Goal: Information Seeking & Learning: Learn about a topic

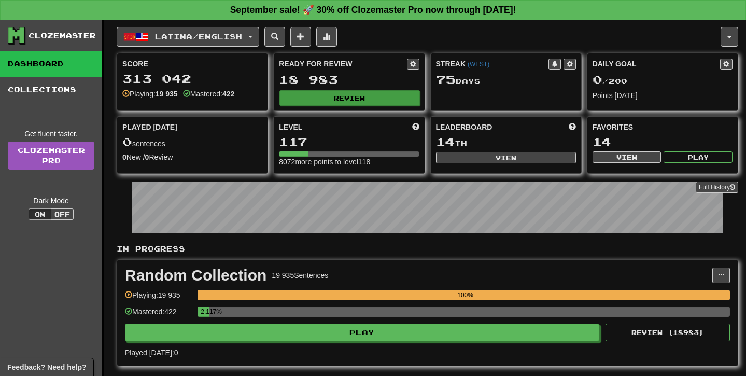
click at [326, 94] on button "Review" at bounding box center [349, 98] width 140 height 16
select select "**"
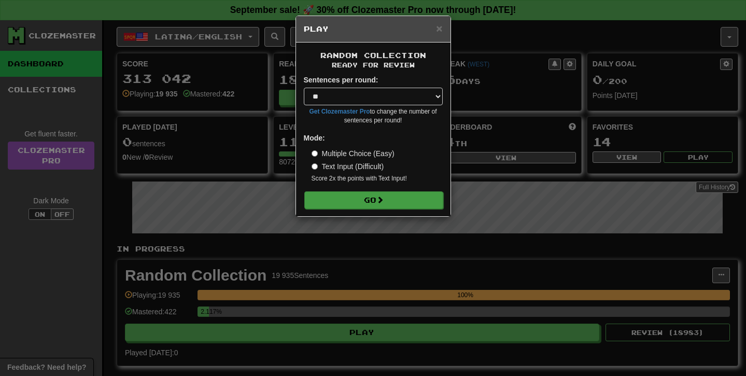
click at [365, 197] on button "Go" at bounding box center [373, 200] width 139 height 18
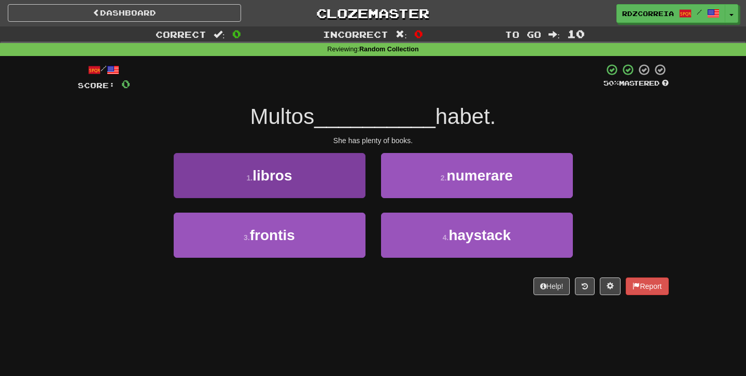
click at [308, 181] on button "1 . libros" at bounding box center [270, 175] width 192 height 45
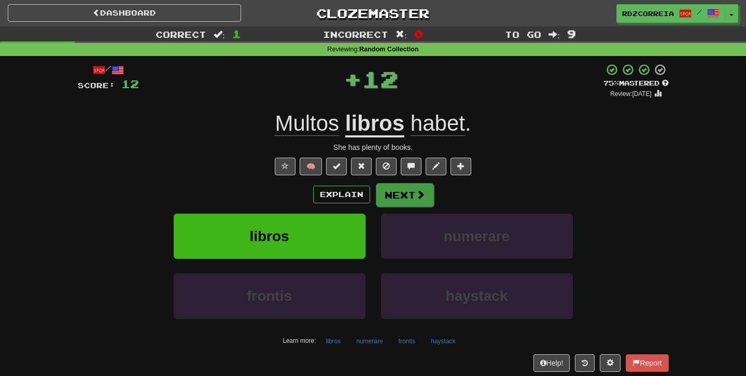
click at [416, 194] on span at bounding box center [420, 194] width 9 height 9
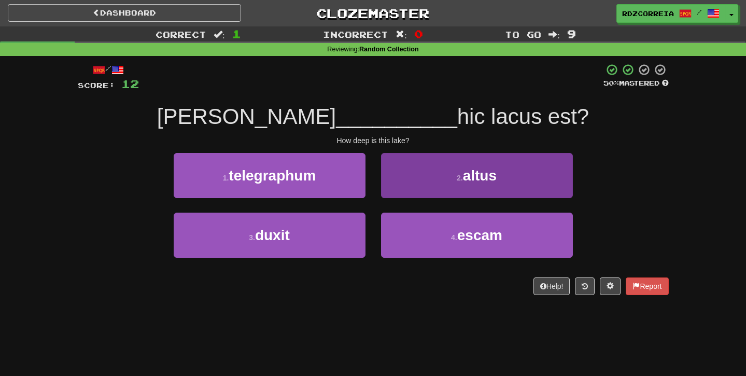
click at [468, 175] on span "altus" at bounding box center [480, 175] width 34 height 16
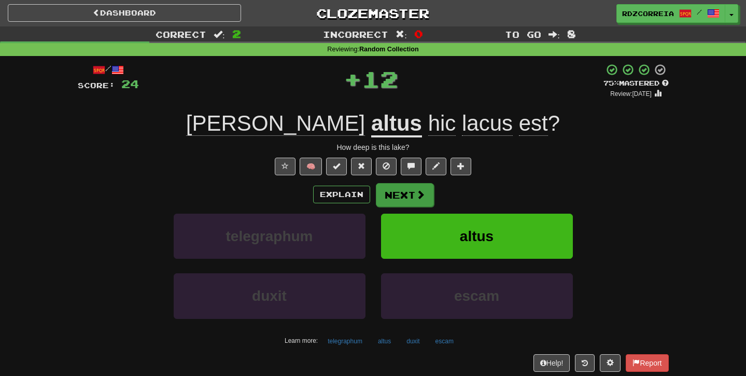
click at [406, 196] on button "Next" at bounding box center [405, 195] width 58 height 24
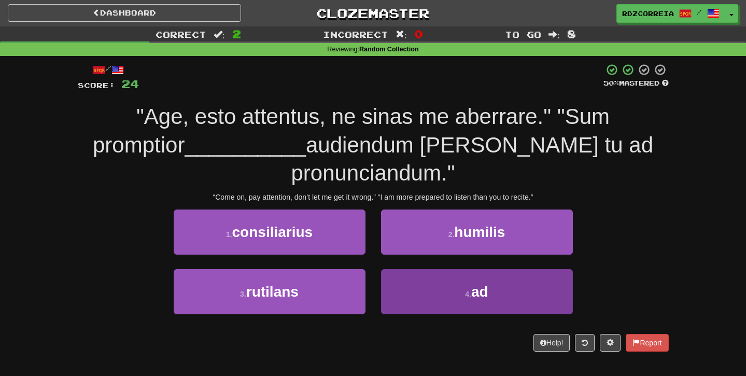
click at [454, 269] on button "4 . ad" at bounding box center [477, 291] width 192 height 45
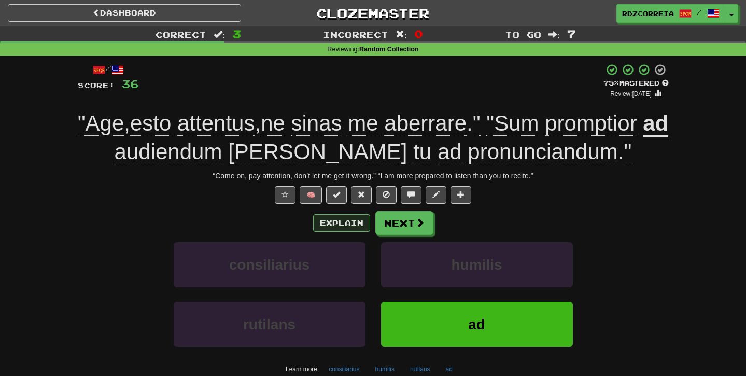
click at [324, 218] on button "Explain" at bounding box center [341, 223] width 57 height 18
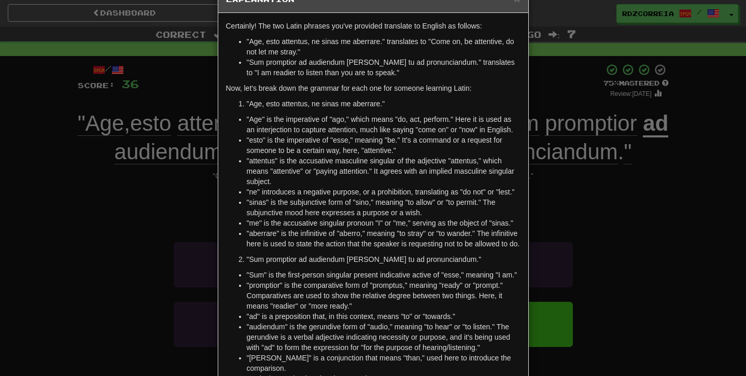
scroll to position [36, 0]
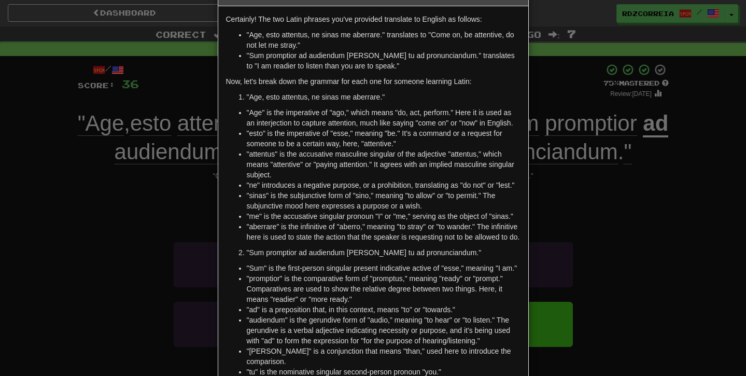
click at [605, 246] on div "× Explanation Certainly! The two Latin phrases you've provided translate to Eng…" at bounding box center [373, 188] width 746 height 376
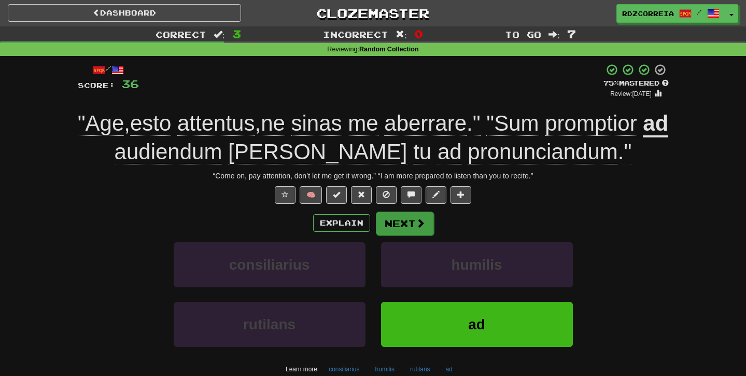
click at [408, 219] on button "Next" at bounding box center [405, 223] width 58 height 24
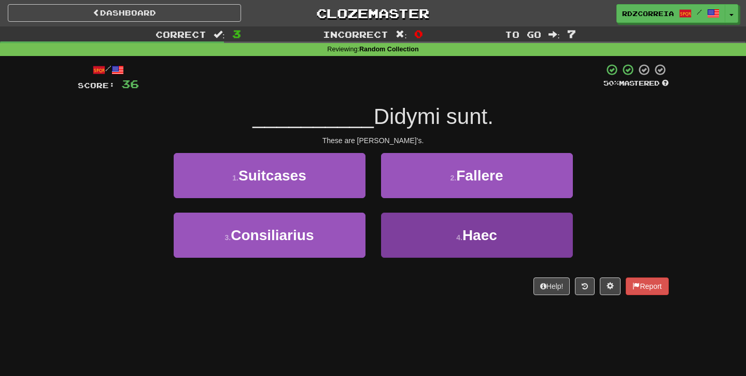
click at [473, 229] on span "Haec" at bounding box center [479, 235] width 35 height 16
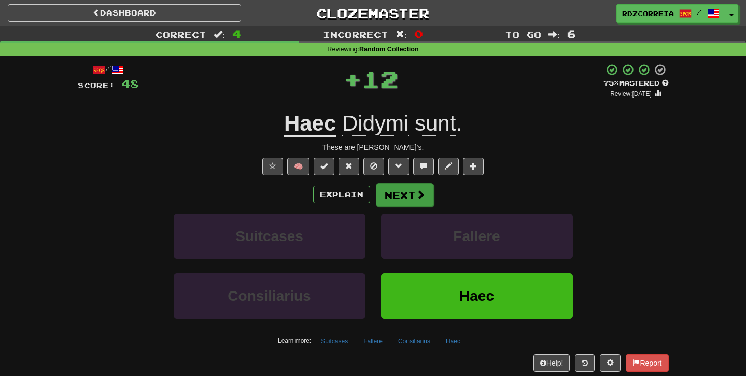
click at [421, 194] on span at bounding box center [420, 194] width 9 height 9
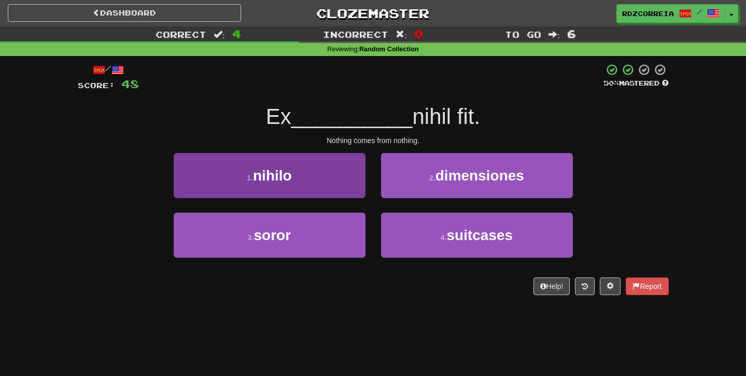
click at [325, 181] on button "1 . nihilo" at bounding box center [270, 175] width 192 height 45
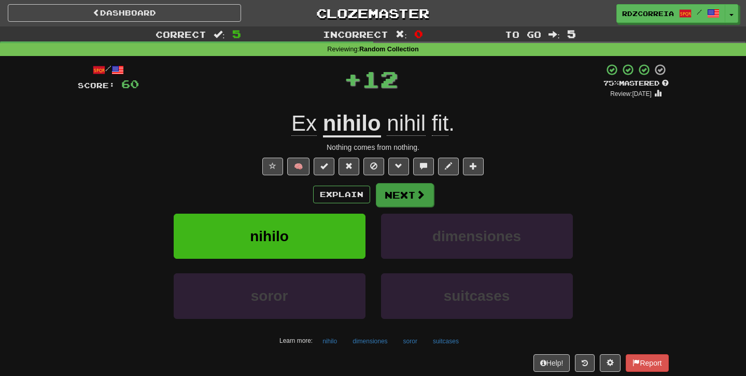
click at [414, 195] on button "Next" at bounding box center [405, 195] width 58 height 24
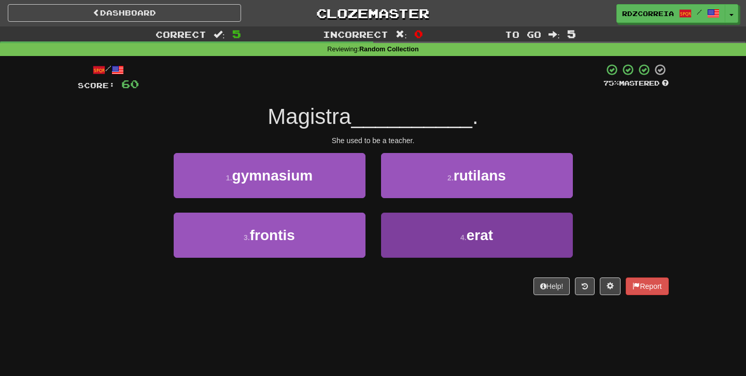
click at [442, 229] on button "4 . erat" at bounding box center [477, 235] width 192 height 45
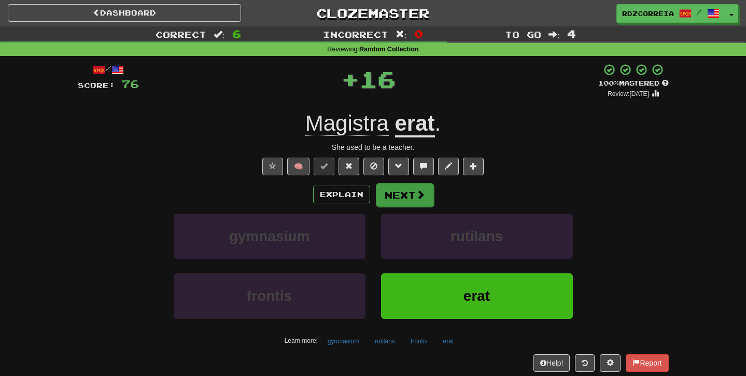
click at [393, 188] on button "Next" at bounding box center [405, 195] width 58 height 24
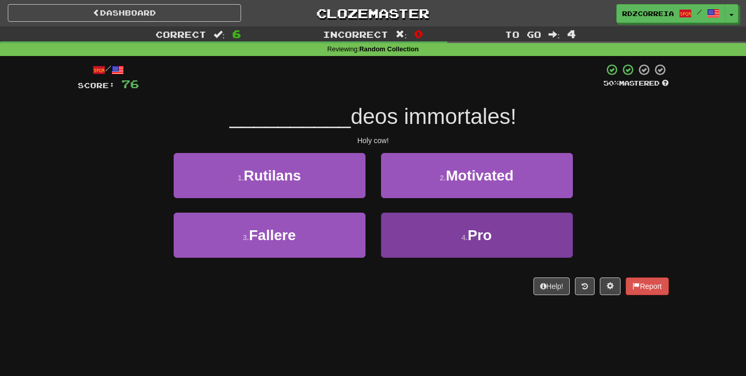
click at [450, 235] on button "4 . Pro" at bounding box center [477, 235] width 192 height 45
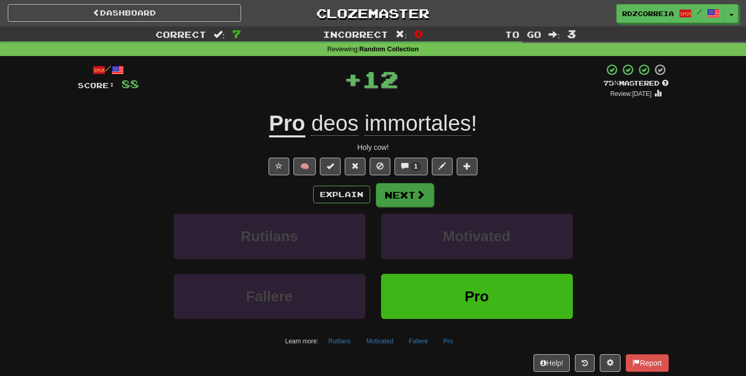
click at [393, 196] on button "Next" at bounding box center [405, 195] width 58 height 24
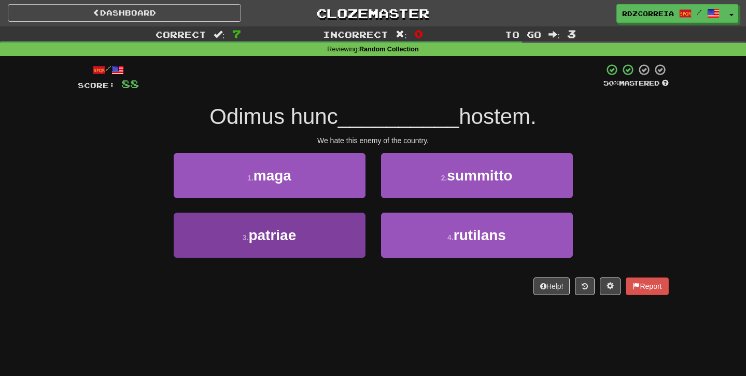
click at [351, 222] on button "3 . patriae" at bounding box center [270, 235] width 192 height 45
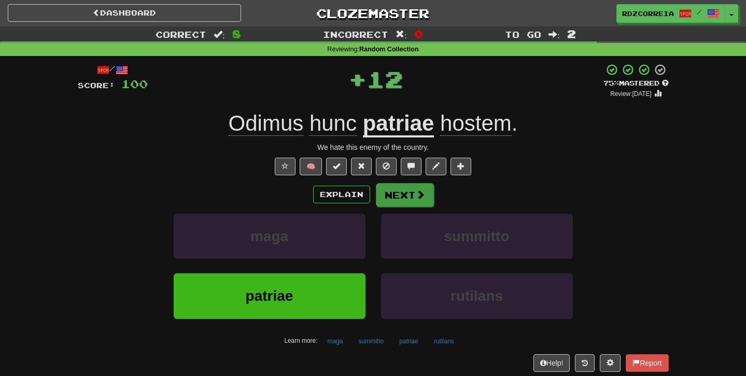
click at [423, 194] on span at bounding box center [420, 194] width 9 height 9
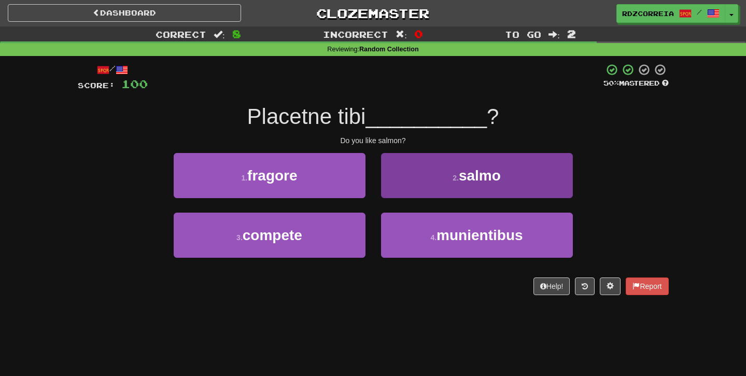
click at [446, 186] on button "2 . salmo" at bounding box center [477, 175] width 192 height 45
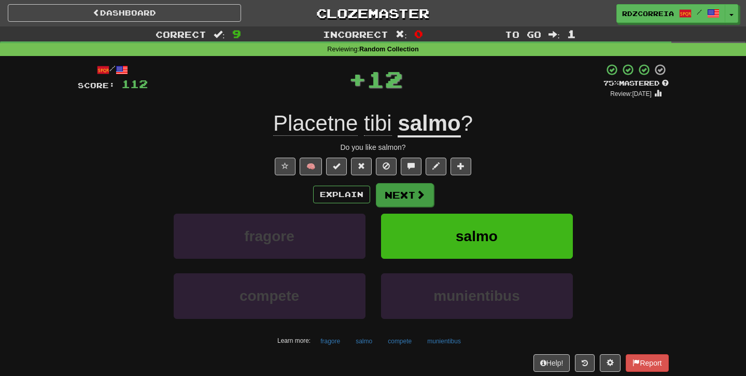
click at [402, 195] on button "Next" at bounding box center [405, 195] width 58 height 24
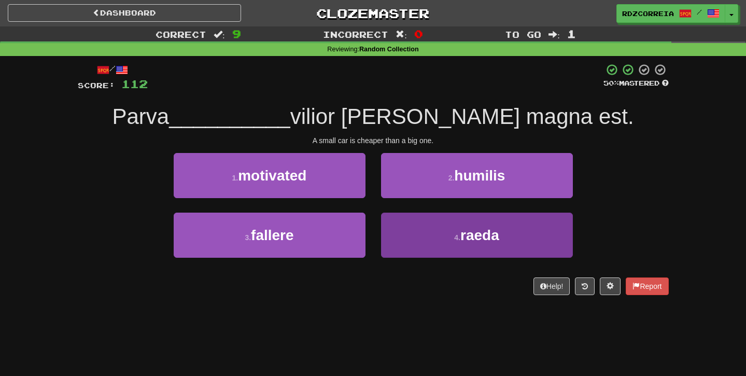
click at [442, 235] on button "4 . raeda" at bounding box center [477, 235] width 192 height 45
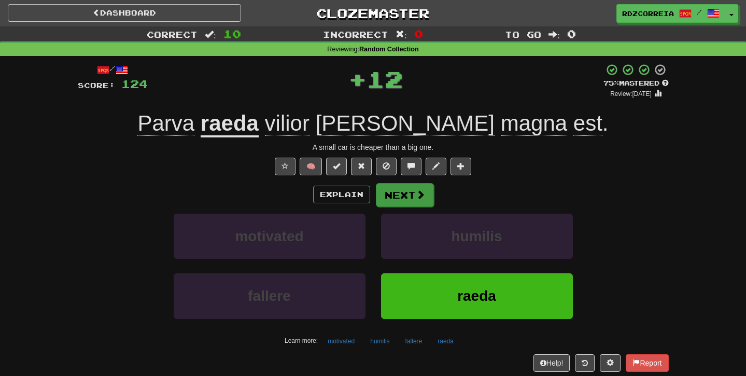
click at [403, 202] on button "Next" at bounding box center [405, 195] width 58 height 24
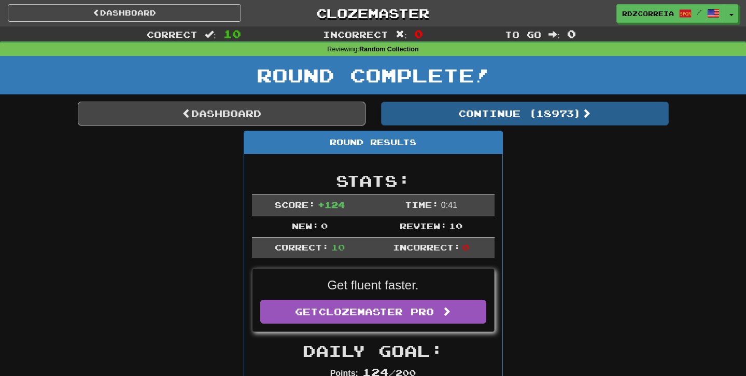
click at [426, 122] on button "Continue ( 18973 )" at bounding box center [525, 114] width 288 height 24
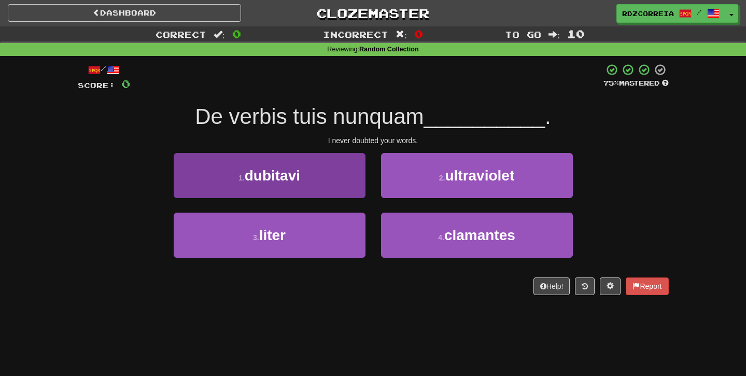
click at [328, 178] on button "1 . dubitavi" at bounding box center [270, 175] width 192 height 45
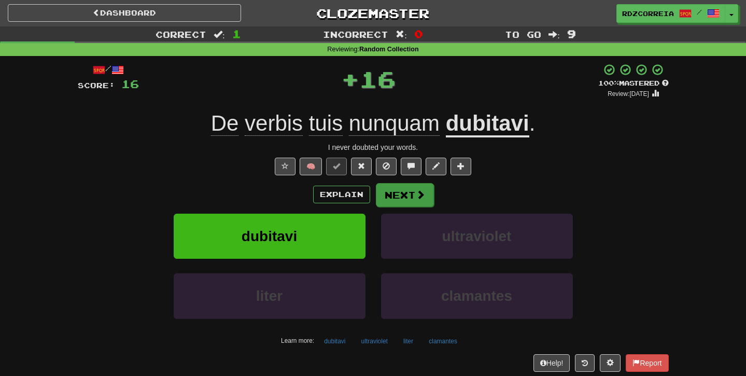
click at [411, 189] on button "Next" at bounding box center [405, 195] width 58 height 24
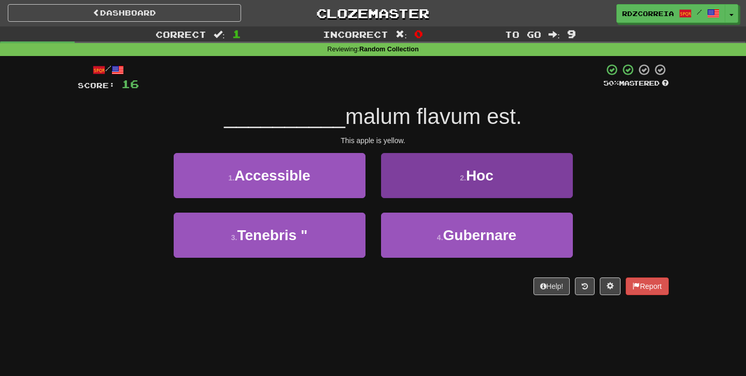
click at [450, 182] on button "2 . Hoc" at bounding box center [477, 175] width 192 height 45
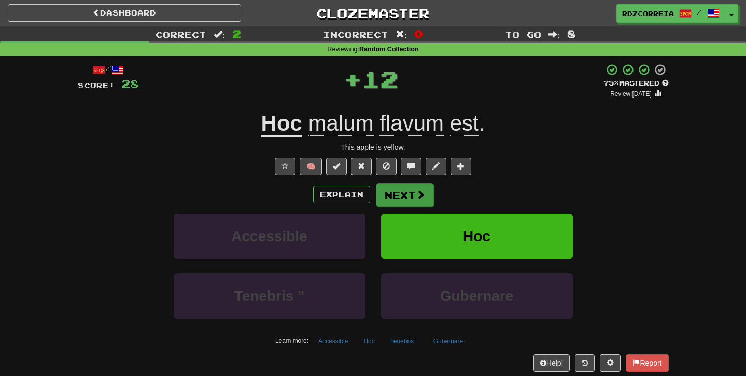
click at [400, 192] on button "Next" at bounding box center [405, 195] width 58 height 24
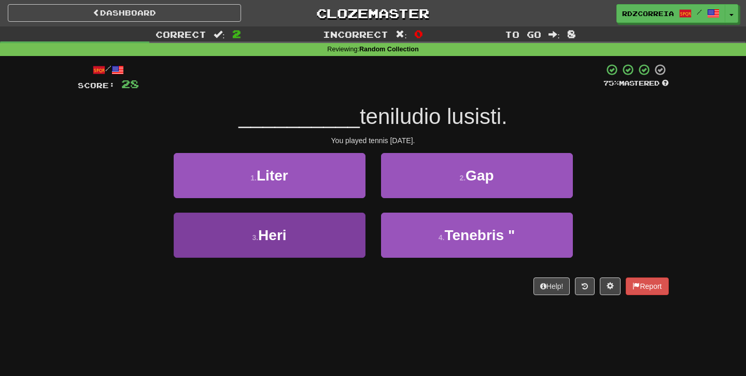
click at [302, 223] on button "3 . Heri" at bounding box center [270, 235] width 192 height 45
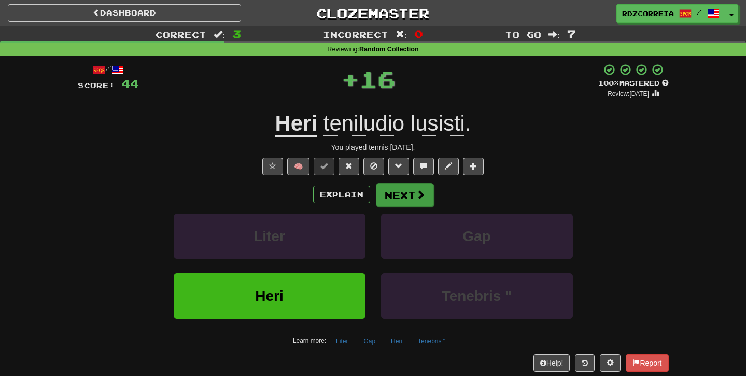
click at [425, 197] on button "Next" at bounding box center [405, 195] width 58 height 24
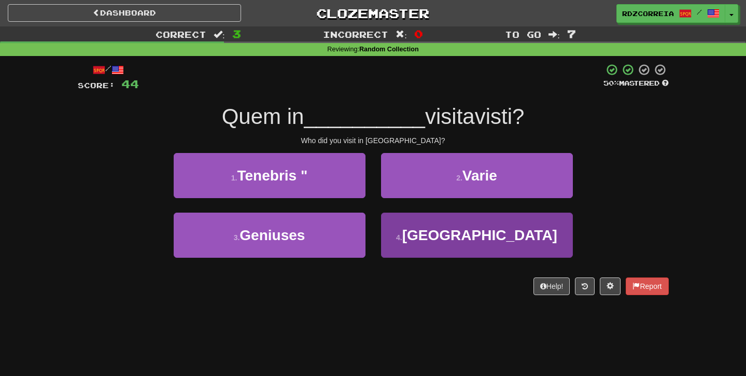
click at [456, 235] on span "Australia" at bounding box center [479, 235] width 155 height 16
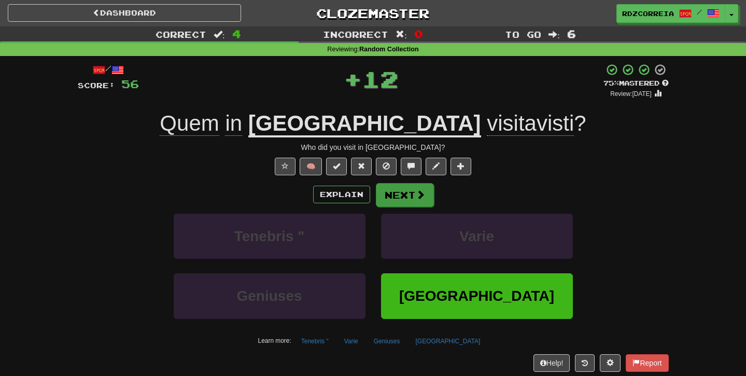
click at [413, 192] on button "Next" at bounding box center [405, 195] width 58 height 24
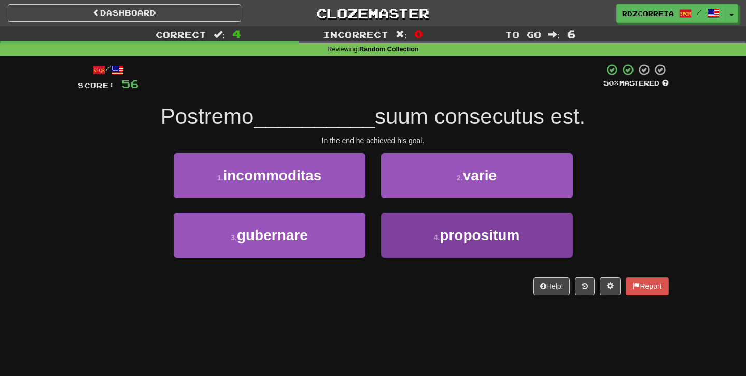
click at [446, 236] on span "propositum" at bounding box center [480, 235] width 80 height 16
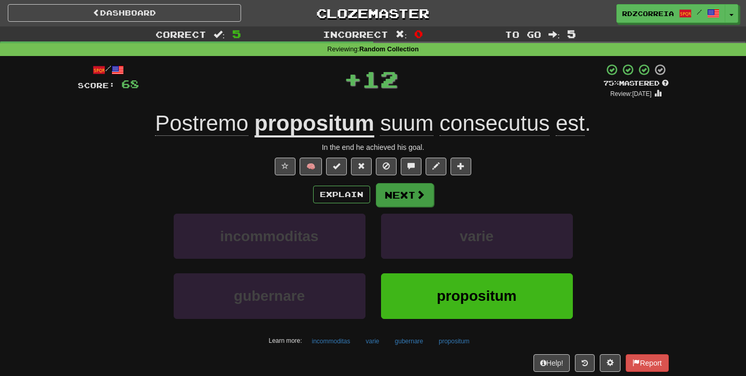
click at [405, 191] on button "Next" at bounding box center [405, 195] width 58 height 24
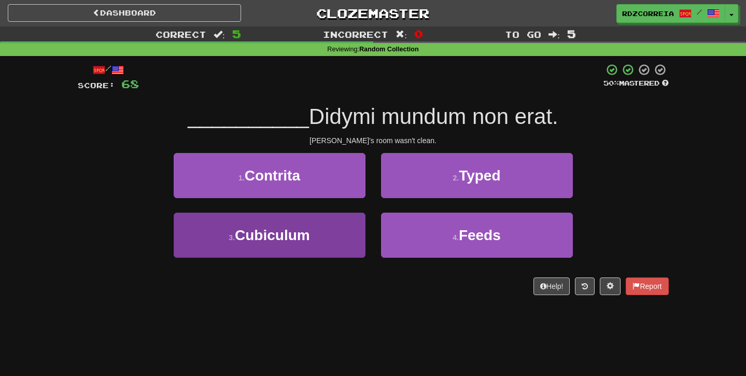
click at [306, 236] on span "Cubiculum" at bounding box center [272, 235] width 75 height 16
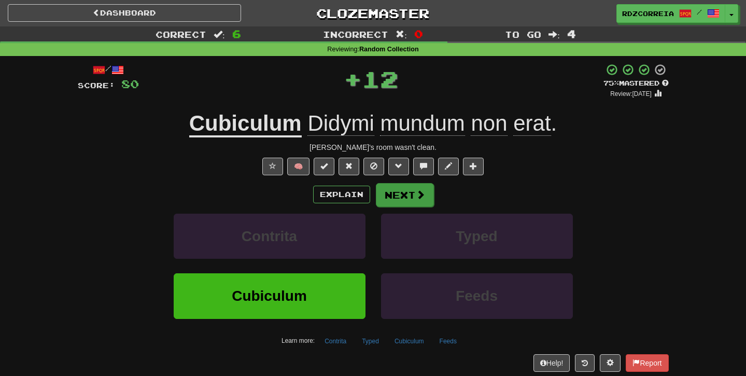
click at [400, 196] on button "Next" at bounding box center [405, 195] width 58 height 24
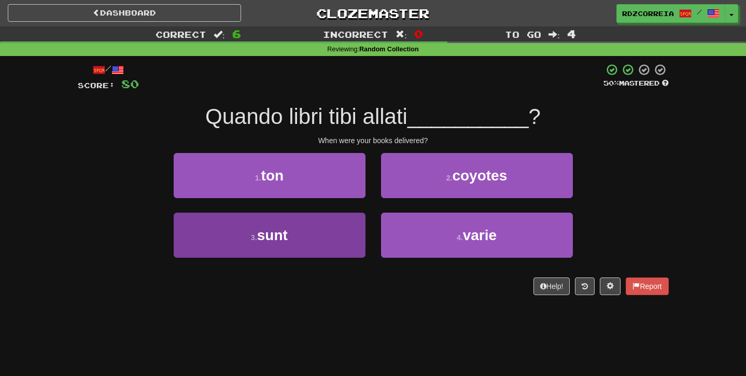
click at [324, 227] on button "3 . sunt" at bounding box center [270, 235] width 192 height 45
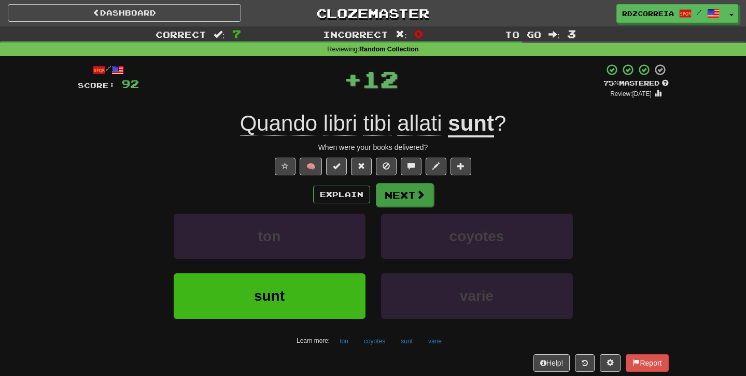
click at [404, 202] on button "Next" at bounding box center [405, 195] width 58 height 24
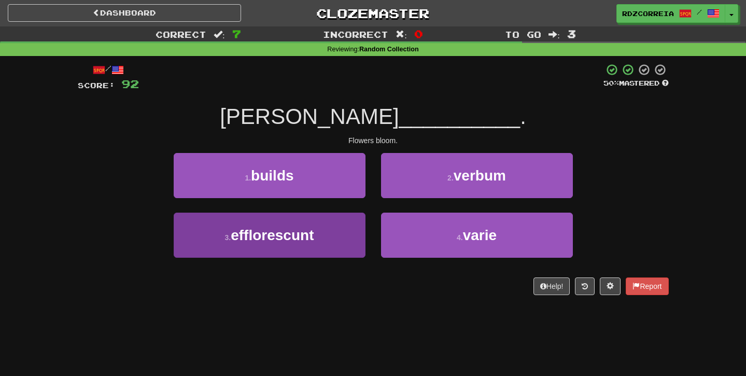
click at [324, 231] on button "3 . efflorescunt" at bounding box center [270, 235] width 192 height 45
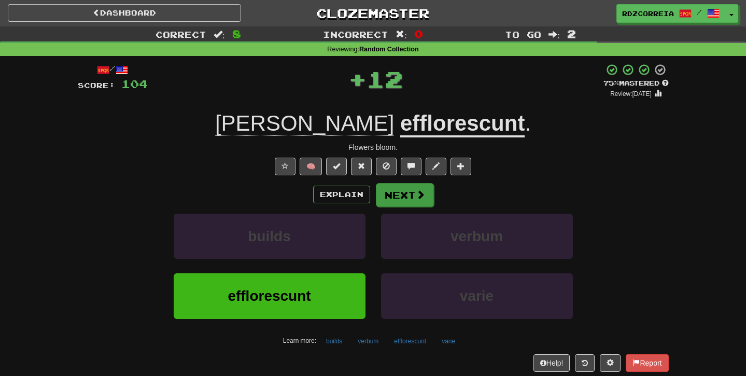
click at [410, 203] on button "Next" at bounding box center [405, 195] width 58 height 24
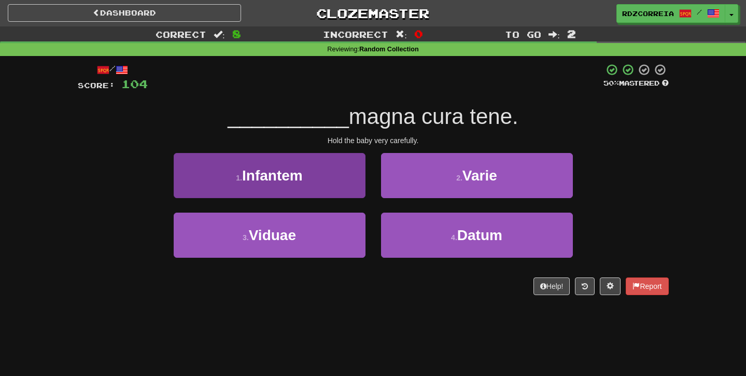
click at [317, 181] on button "1 . Infantem" at bounding box center [270, 175] width 192 height 45
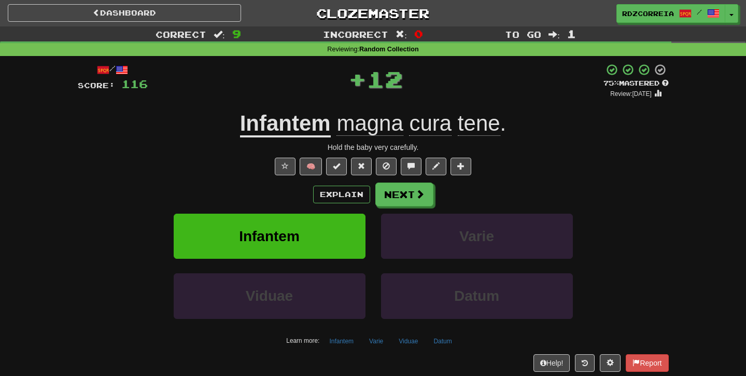
click at [415, 208] on div "Explain Next Infantem Varie Viduae Datum Learn more: Infantem Varie Viduae Datum" at bounding box center [373, 265] width 591 height 166
click at [410, 197] on button "Next" at bounding box center [405, 195] width 58 height 24
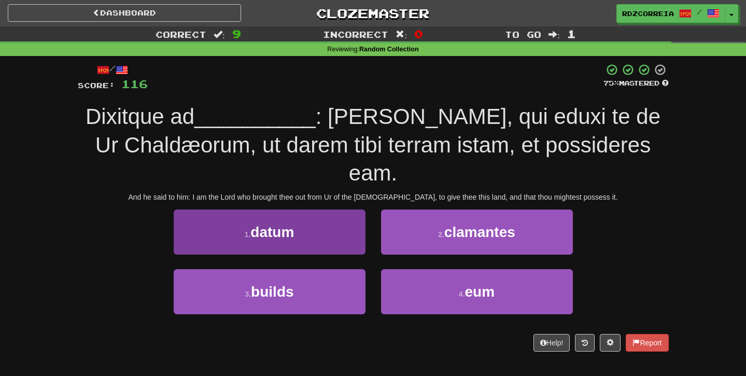
click at [310, 209] on button "1 . datum" at bounding box center [270, 231] width 192 height 45
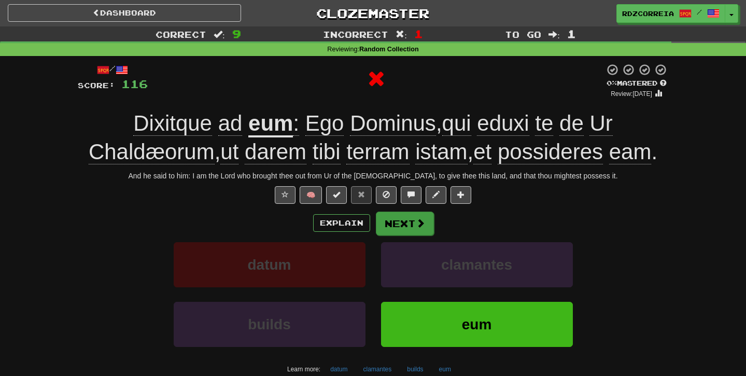
click at [411, 220] on button "Next" at bounding box center [405, 223] width 58 height 24
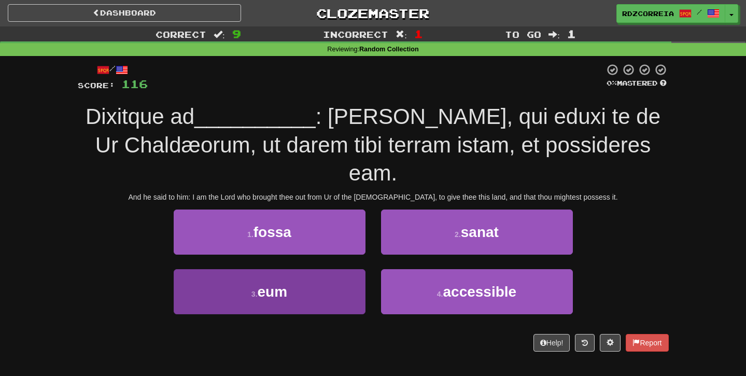
click at [316, 269] on button "3 . eum" at bounding box center [270, 291] width 192 height 45
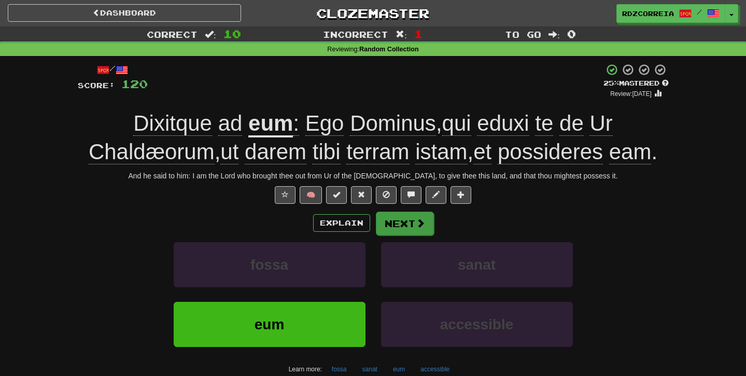
click at [402, 219] on button "Next" at bounding box center [405, 223] width 58 height 24
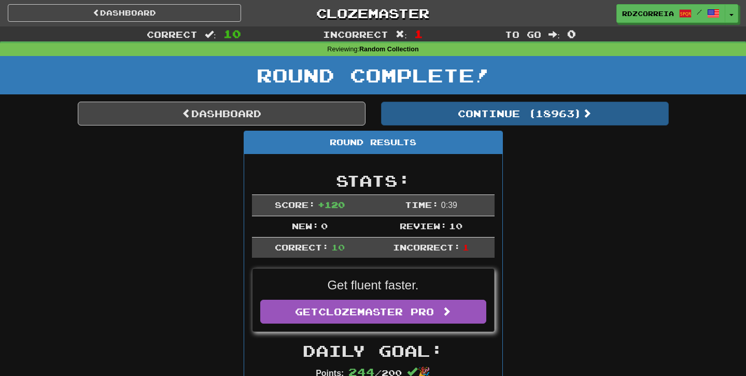
click at [510, 115] on button "Continue ( 18963 )" at bounding box center [525, 114] width 288 height 24
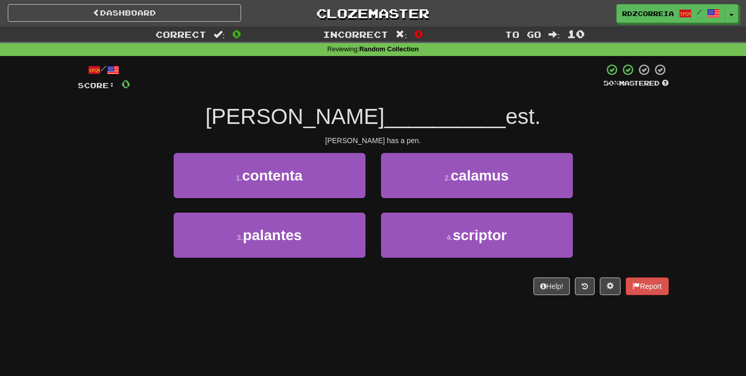
click at [455, 175] on span "calamus" at bounding box center [479, 175] width 58 height 16
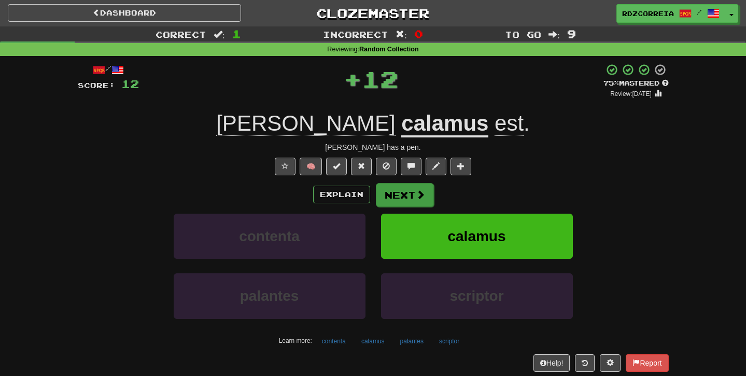
click at [413, 192] on button "Next" at bounding box center [405, 195] width 58 height 24
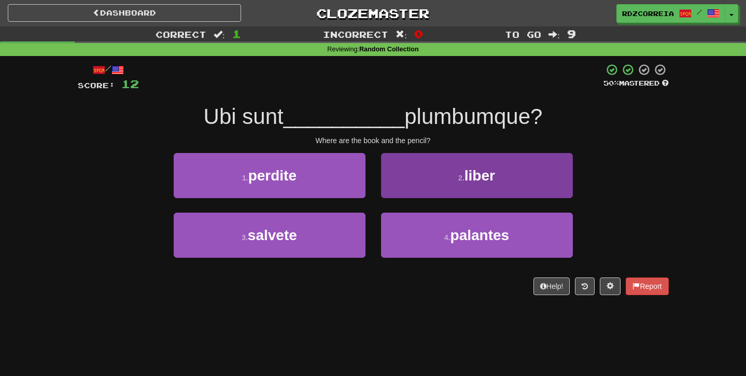
click at [444, 177] on button "2 . liber" at bounding box center [477, 175] width 192 height 45
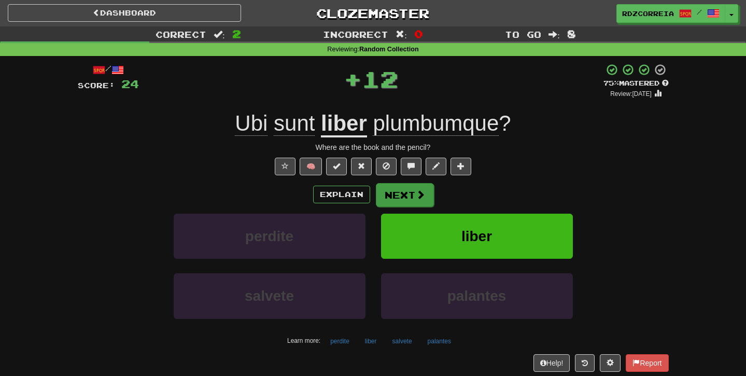
click at [399, 196] on button "Next" at bounding box center [405, 195] width 58 height 24
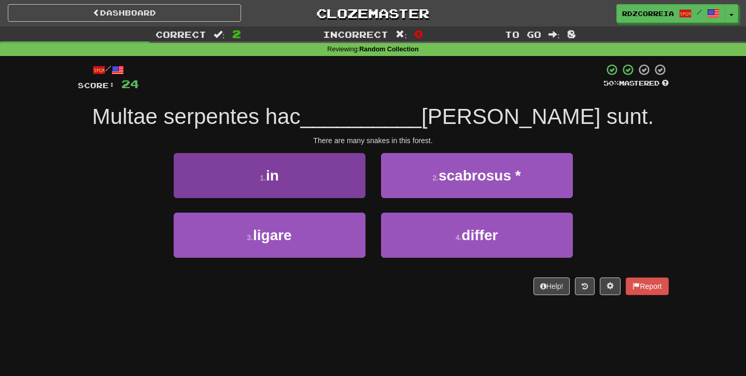
click at [337, 176] on button "1 . in" at bounding box center [270, 175] width 192 height 45
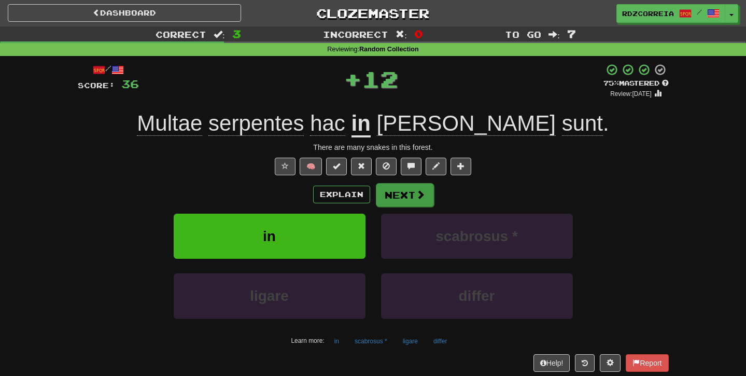
click at [420, 190] on span at bounding box center [420, 194] width 9 height 9
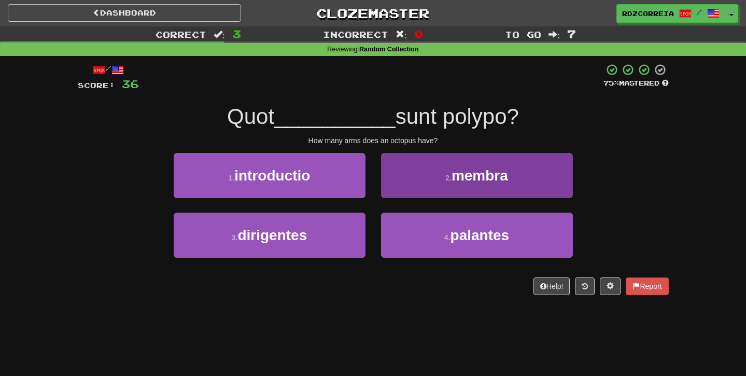
click at [425, 182] on button "2 . membra" at bounding box center [477, 175] width 192 height 45
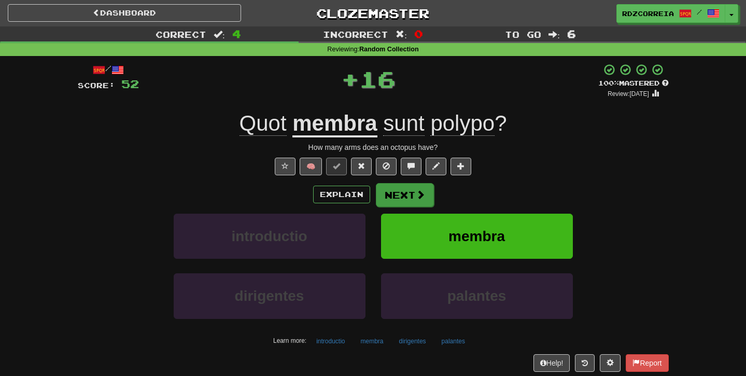
click at [402, 187] on button "Next" at bounding box center [405, 195] width 58 height 24
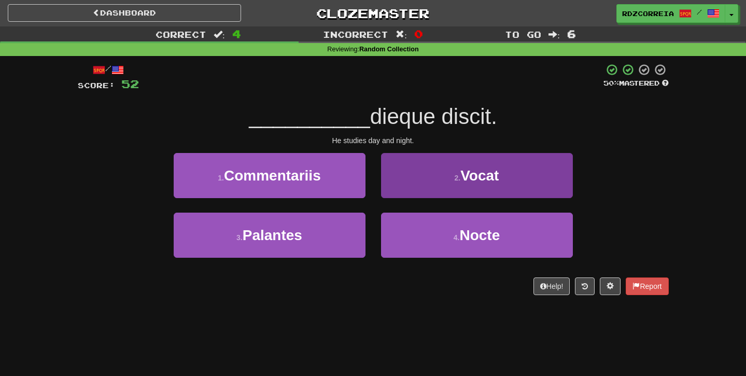
click at [417, 224] on button "4 . Nocte" at bounding box center [477, 235] width 192 height 45
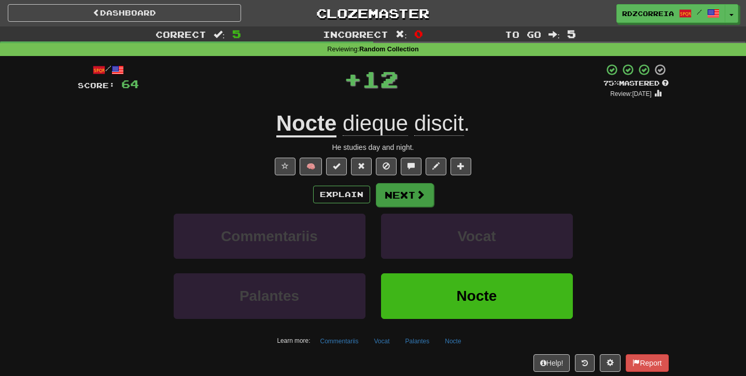
click at [398, 197] on button "Next" at bounding box center [405, 195] width 58 height 24
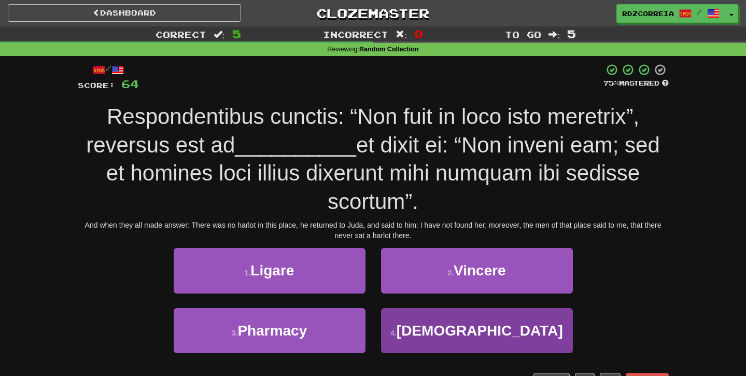
click at [397, 329] on small "4 ." at bounding box center [393, 333] width 6 height 8
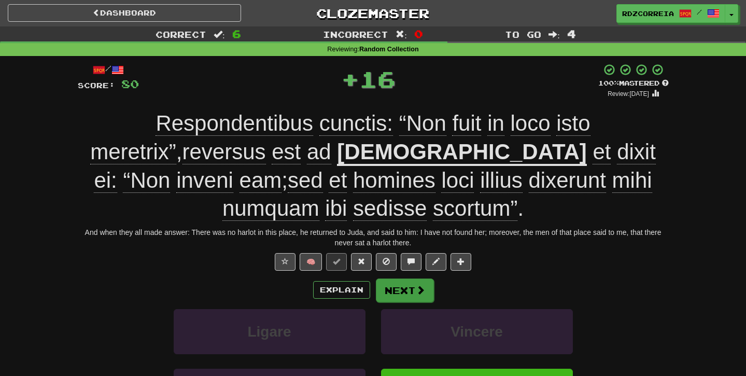
click at [405, 287] on button "Next" at bounding box center [405, 290] width 58 height 24
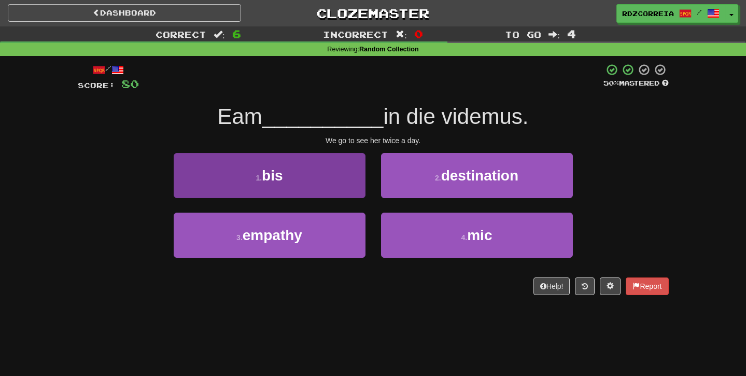
click at [327, 194] on button "1 . bis" at bounding box center [270, 175] width 192 height 45
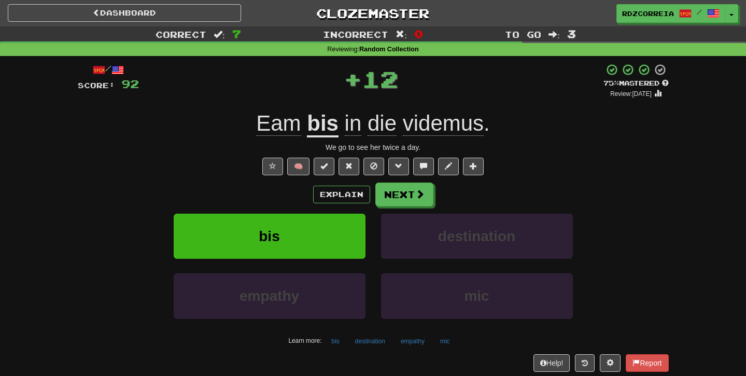
click at [387, 207] on div "Explain Next bis destination empathy mic Learn more: bis destination empathy mic" at bounding box center [373, 265] width 591 height 166
click at [392, 195] on button "Next" at bounding box center [405, 195] width 58 height 24
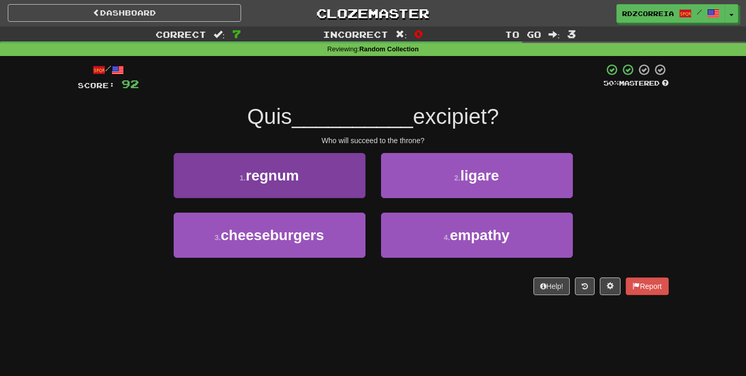
click at [352, 178] on button "1 . regnum" at bounding box center [270, 175] width 192 height 45
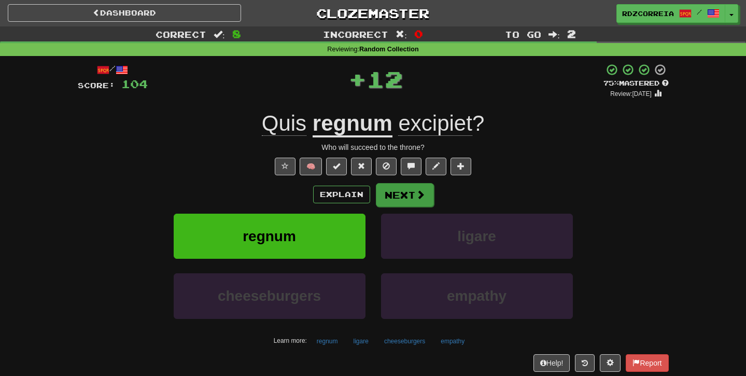
click at [409, 199] on button "Next" at bounding box center [405, 195] width 58 height 24
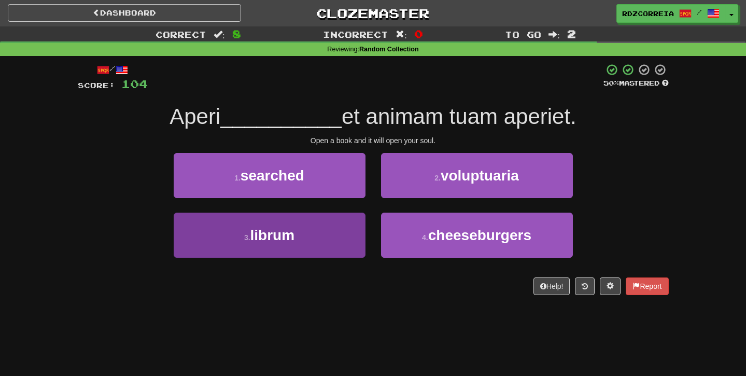
click at [322, 226] on button "3 . librum" at bounding box center [270, 235] width 192 height 45
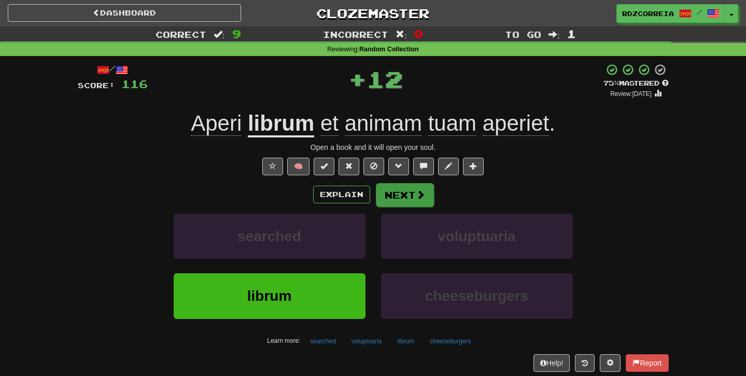
click at [404, 201] on button "Next" at bounding box center [405, 195] width 58 height 24
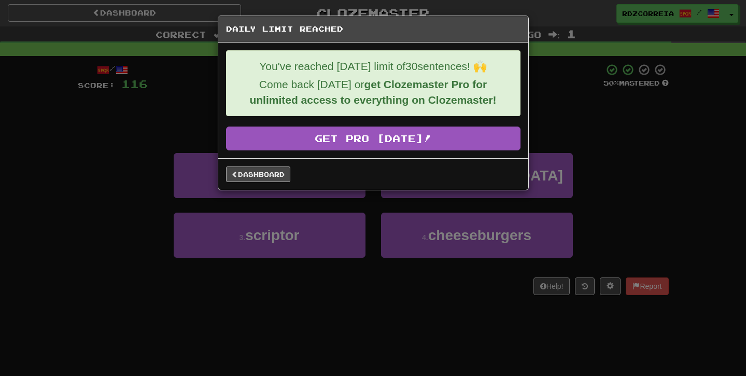
click at [255, 176] on link "Dashboard" at bounding box center [258, 174] width 64 height 16
